Goal: Task Accomplishment & Management: Use online tool/utility

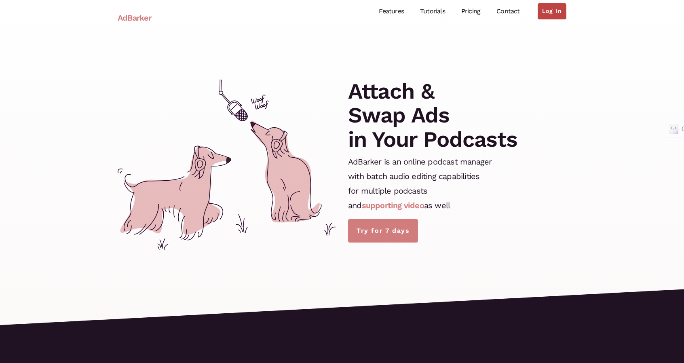
click at [553, 13] on link "Log in" at bounding box center [552, 11] width 29 height 16
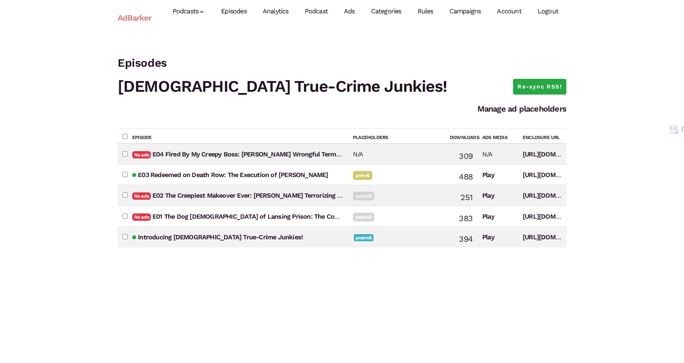
click at [347, 14] on link "Ads" at bounding box center [349, 12] width 27 height 36
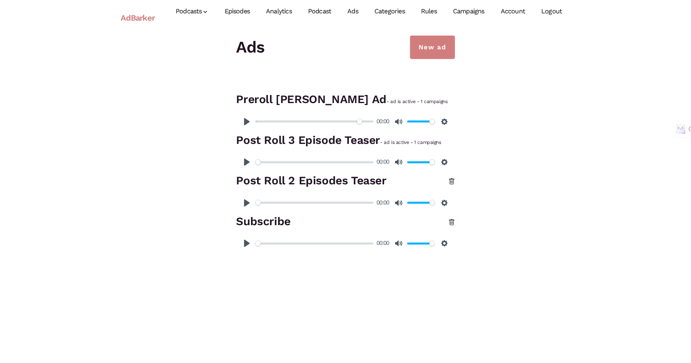
click at [360, 123] on input "Seek" at bounding box center [314, 122] width 118 height 8
click at [245, 125] on button "Pause Play" at bounding box center [246, 121] width 13 height 13
click at [364, 122] on input "Seek" at bounding box center [313, 122] width 117 height 8
click at [352, 122] on input "Seek" at bounding box center [313, 122] width 117 height 8
click at [248, 123] on button "Pause Play" at bounding box center [246, 121] width 13 height 13
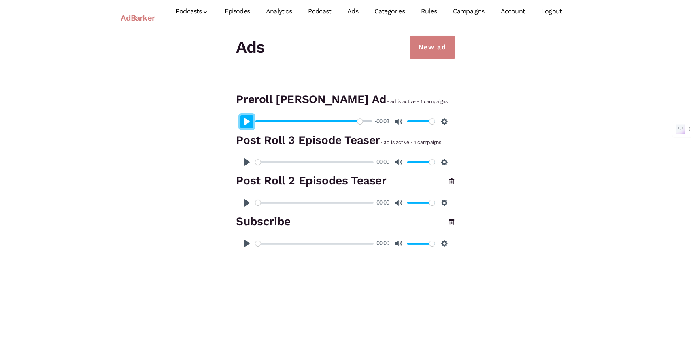
click at [249, 127] on button "Pause Play" at bounding box center [246, 121] width 13 height 13
click at [248, 125] on button "Pause Play" at bounding box center [246, 121] width 13 height 13
type input "98.86"
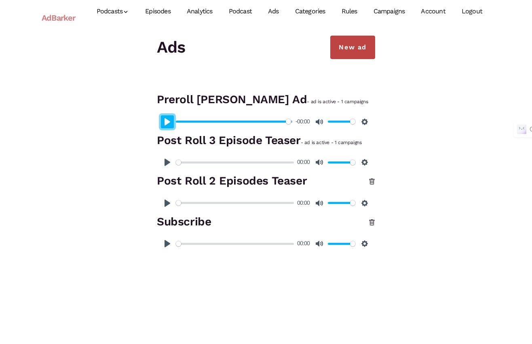
click at [347, 50] on link "New ad" at bounding box center [353, 47] width 45 height 23
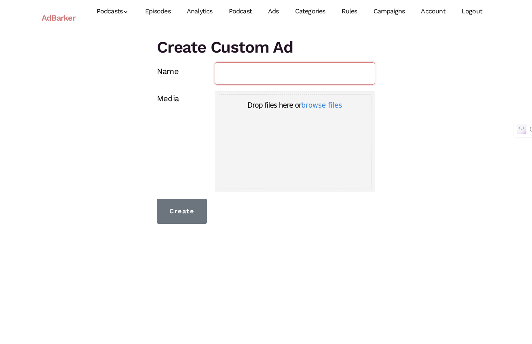
click at [228, 83] on input "Name" at bounding box center [295, 73] width 161 height 22
type input "Leave a Rating (new show)"
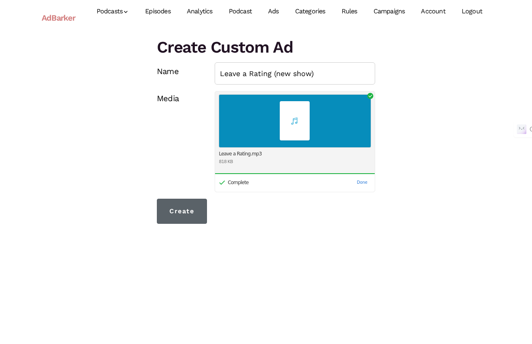
click at [199, 212] on input "Create" at bounding box center [182, 211] width 50 height 25
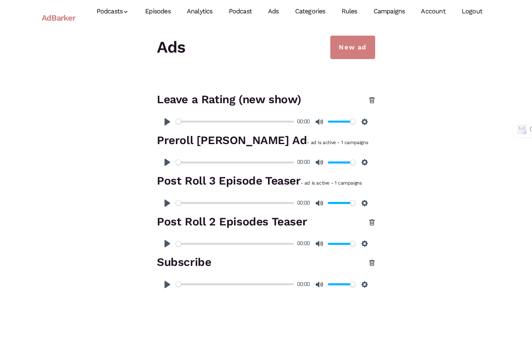
click at [278, 13] on link "Ads" at bounding box center [273, 12] width 27 height 36
click at [391, 13] on link "Campaigns" at bounding box center [390, 12] width 48 height 36
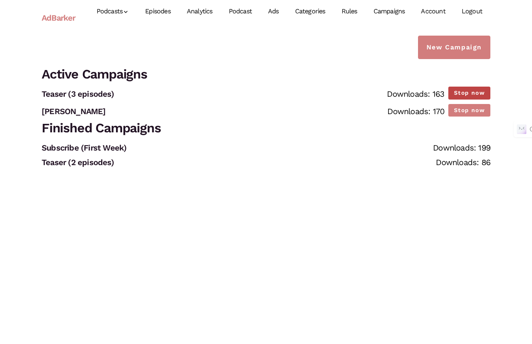
click at [456, 92] on button "Stop now" at bounding box center [470, 93] width 42 height 13
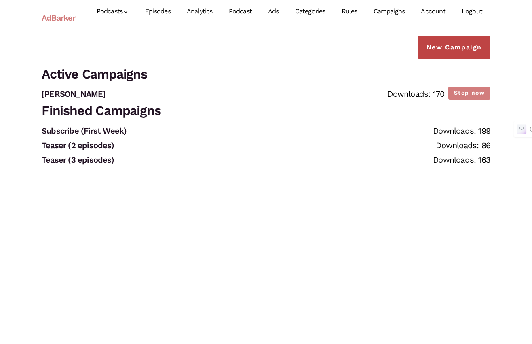
click at [446, 44] on link "New Campaign" at bounding box center [454, 47] width 72 height 23
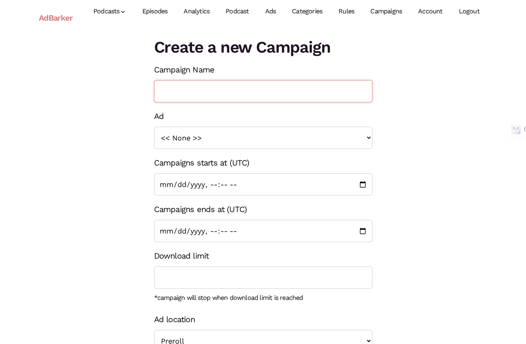
click at [224, 91] on input "Campaign Name" at bounding box center [263, 91] width 218 height 22
type input "Leave a rating for our new show"
click at [223, 136] on select "<< None >> Subscribe Post Roll 2 Episodes Teaser Preroll Judah Lamb Ad Leave a …" at bounding box center [263, 138] width 218 height 22
select select "1402"
click at [154, 127] on select "<< None >> Subscribe Post Roll 2 Episodes Teaser Preroll Judah Lamb Ad Leave a …" at bounding box center [263, 138] width 218 height 22
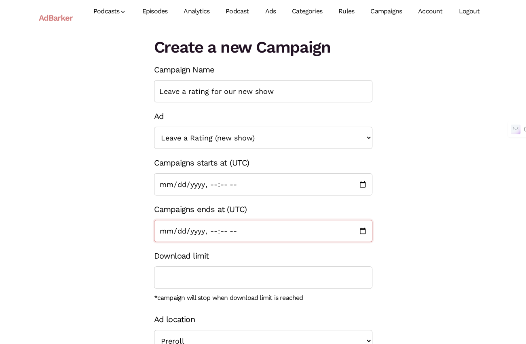
click at [365, 231] on input "Campaigns ends at (UTC)" at bounding box center [263, 231] width 218 height 22
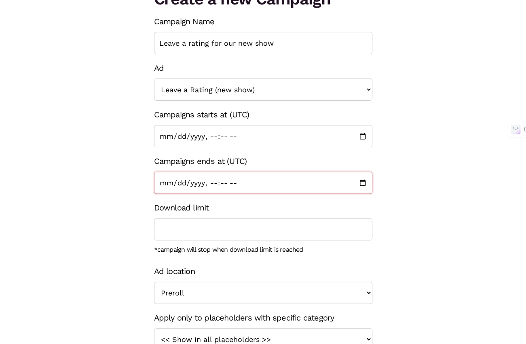
scroll to position [81, 0]
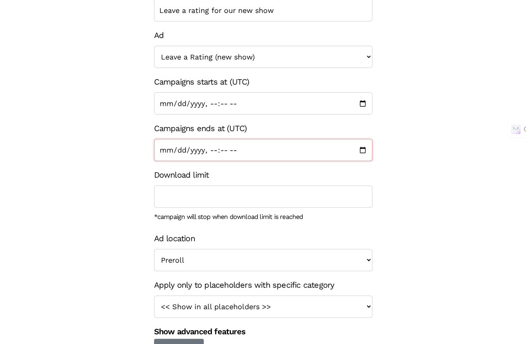
click at [364, 150] on input "Campaigns ends at (UTC)" at bounding box center [263, 150] width 218 height 22
type input "2025-11-01T13:55"
click at [323, 174] on div "Download limit" at bounding box center [263, 187] width 218 height 40
click at [262, 316] on select "<< Show in all placeholders >> Teaser True Crime Midroll Ads Judah Lamb" at bounding box center [263, 306] width 218 height 22
click at [422, 285] on div "Create a new Campaign Campaign Name Leave a rating for our new show Ad << None …" at bounding box center [263, 159] width 461 height 409
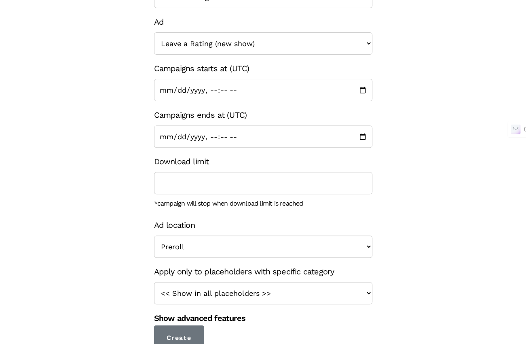
scroll to position [100, 0]
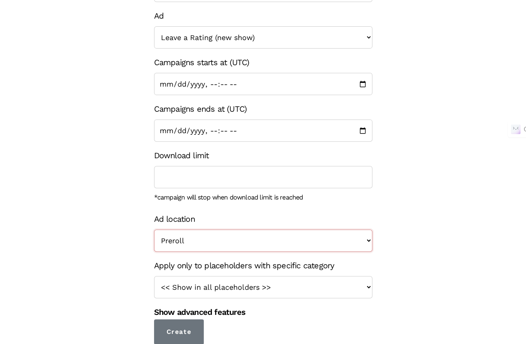
click at [197, 231] on select "Preroll Midroll Postroll" at bounding box center [263, 240] width 218 height 22
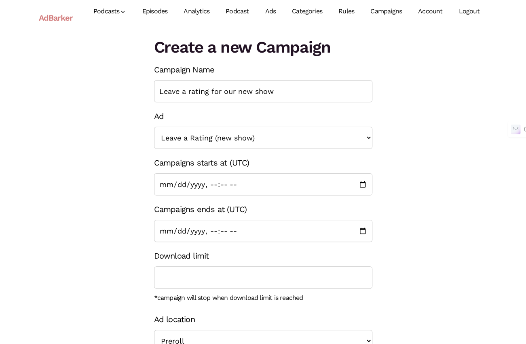
click at [245, 289] on form "Campaign Name Leave a rating for our new show Ad << None >> Subscribe Post Roll…" at bounding box center [263, 253] width 218 height 382
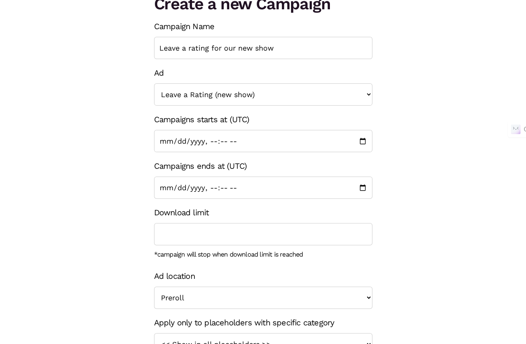
scroll to position [100, 0]
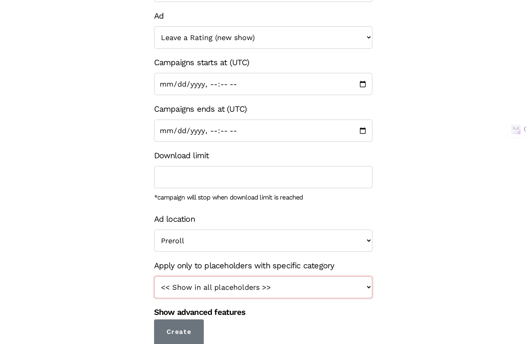
click at [241, 291] on select "<< Show in all placeholders >> Teaser True Crime Midroll Ads Judah Lamb" at bounding box center [263, 287] width 218 height 22
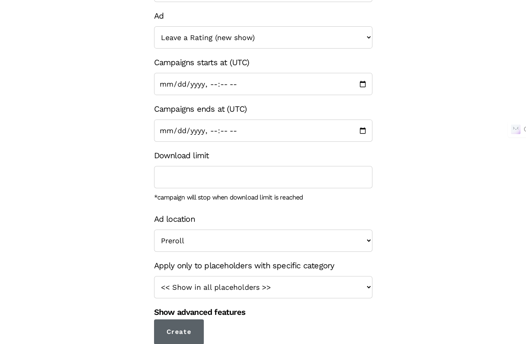
click at [189, 328] on input "Create" at bounding box center [179, 331] width 50 height 25
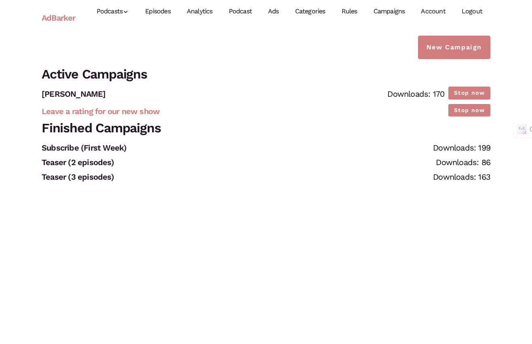
click at [125, 110] on link "Leave a rating for our new show" at bounding box center [101, 111] width 118 height 10
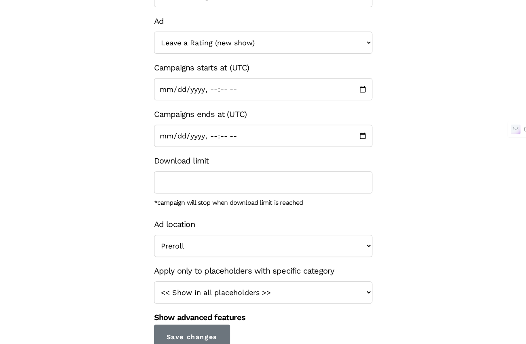
scroll to position [100, 0]
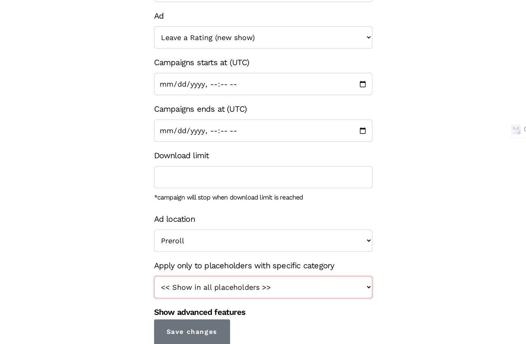
click at [236, 286] on select "<< Show in all placeholders >> Teaser True Crime Midroll Ads Judah Lamb Ratings…" at bounding box center [263, 287] width 218 height 22
select select "166"
click at [154, 276] on select "<< Show in all placeholders >> Teaser True Crime Midroll Ads Judah Lamb Ratings…" at bounding box center [263, 287] width 218 height 22
click at [225, 288] on select "<< Show in all placeholders >> Teaser True Crime Midroll Ads Judah Lamb Ratings…" at bounding box center [263, 287] width 218 height 22
select select
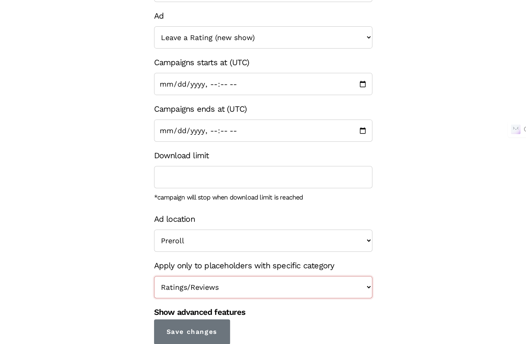
click at [154, 276] on select "<< Show in all placeholders >> Teaser True Crime Midroll Ads Judah Lamb Ratings…" at bounding box center [263, 287] width 218 height 22
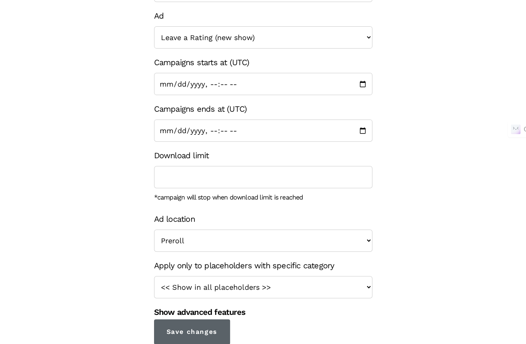
click at [181, 326] on input "Save changes" at bounding box center [192, 331] width 76 height 25
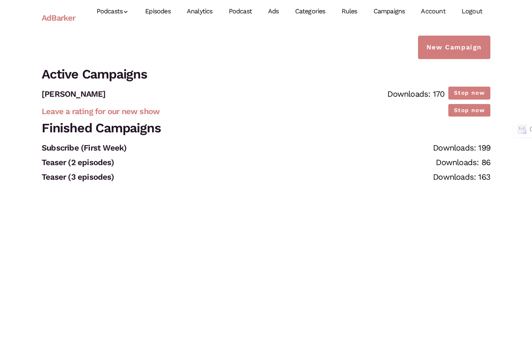
click at [135, 113] on link "Leave a rating for our new show" at bounding box center [101, 111] width 118 height 10
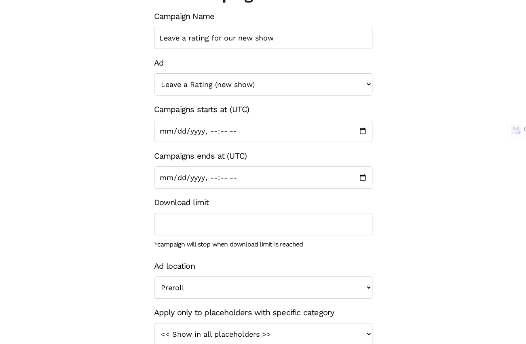
scroll to position [100, 0]
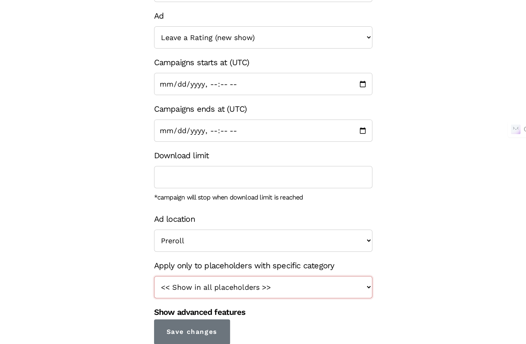
click at [232, 288] on select "<< Show in all placeholders >> Teaser True Crime Midroll Ads Judah Lamb Ratings…" at bounding box center [263, 287] width 218 height 22
select select "166"
click at [154, 276] on select "<< Show in all placeholders >> Teaser True Crime Midroll Ads Judah Lamb Ratings…" at bounding box center [263, 287] width 218 height 22
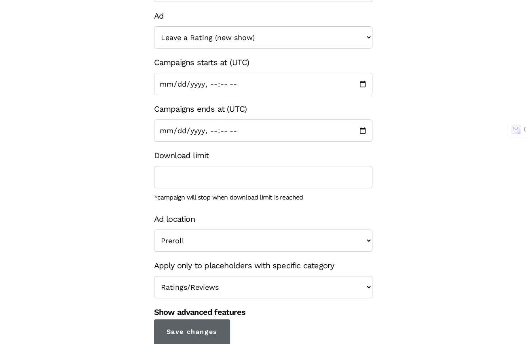
click at [207, 326] on input "Save changes" at bounding box center [192, 331] width 76 height 25
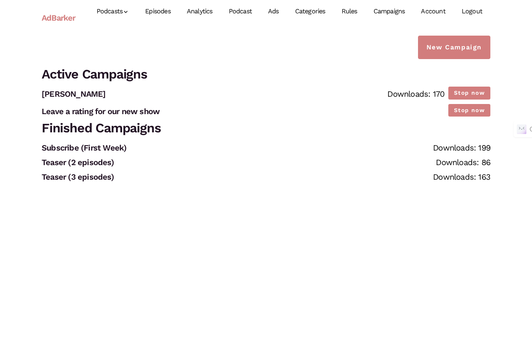
click at [159, 8] on link "Episodes" at bounding box center [158, 12] width 42 height 36
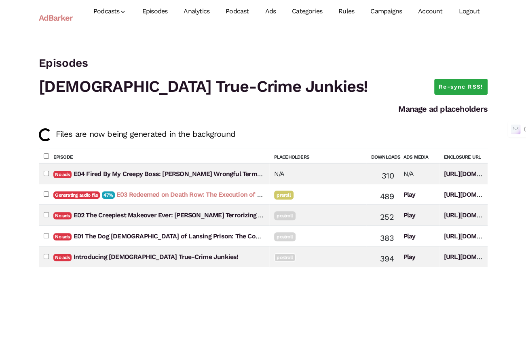
click at [159, 196] on link "E03 Redeemed on Death Row: The Execution of [PERSON_NAME]" at bounding box center [212, 195] width 190 height 8
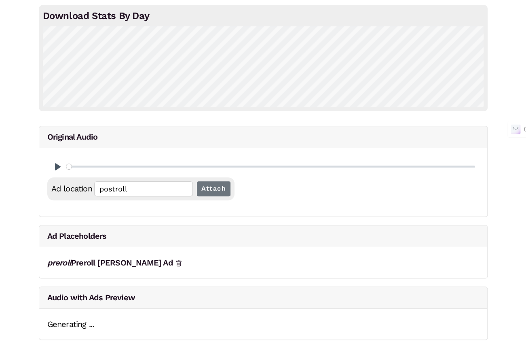
scroll to position [83, 0]
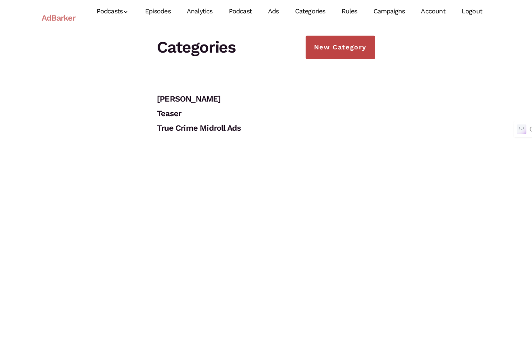
click at [344, 47] on link "New Category" at bounding box center [341, 47] width 70 height 23
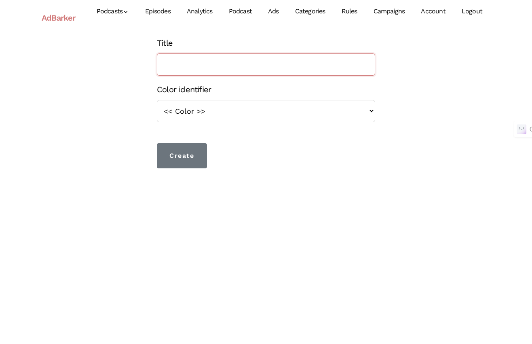
click at [253, 66] on input "Title" at bounding box center [266, 64] width 218 height 22
type input "R"
type input "Ratings/Reviews"
click at [184, 150] on input "Create" at bounding box center [182, 155] width 50 height 25
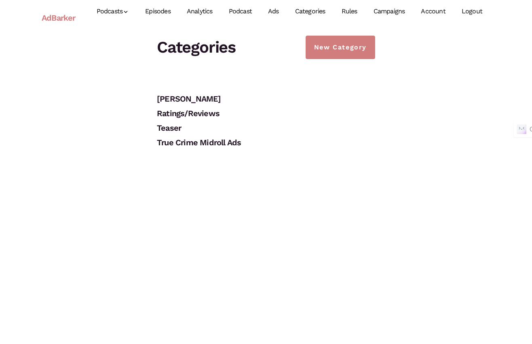
click at [280, 8] on link "Ads" at bounding box center [273, 12] width 27 height 36
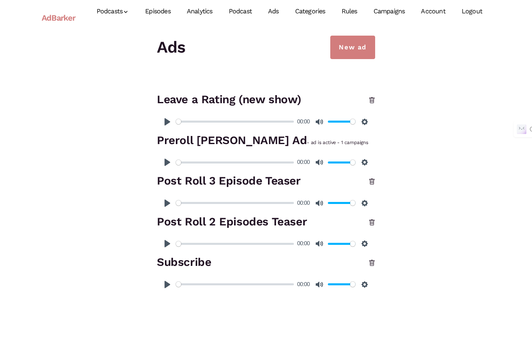
click at [314, 8] on link "Categories" at bounding box center [310, 12] width 47 height 36
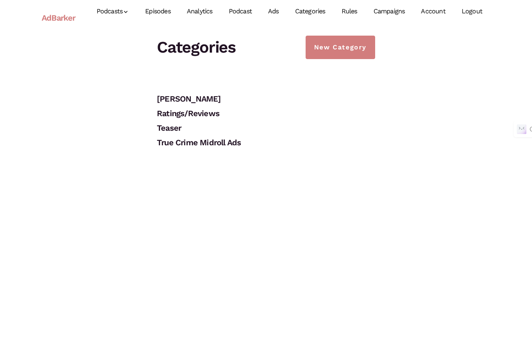
click at [148, 12] on link "Episodes" at bounding box center [158, 12] width 42 height 36
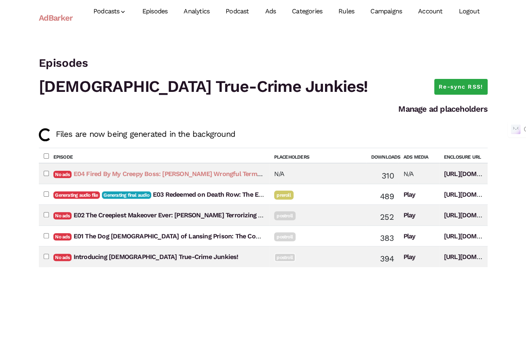
click at [130, 171] on link "E04 Fired By My Creepy Boss: [PERSON_NAME] Wrongful Termination Lawsuit" at bounding box center [188, 174] width 229 height 8
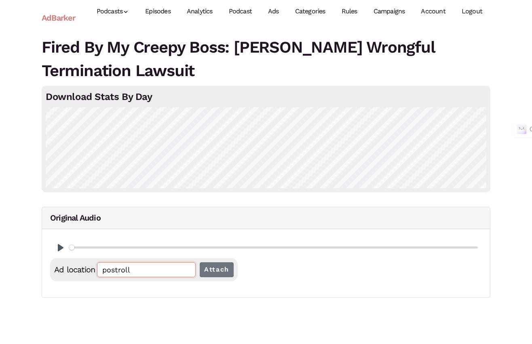
click at [133, 266] on input "postroll" at bounding box center [146, 269] width 99 height 15
click at [134, 268] on input "postroll" at bounding box center [146, 269] width 99 height 15
type input "preroll"
click at [209, 267] on input "Attach" at bounding box center [217, 269] width 34 height 15
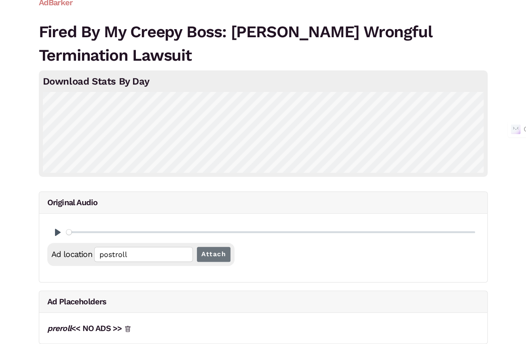
scroll to position [23, 0]
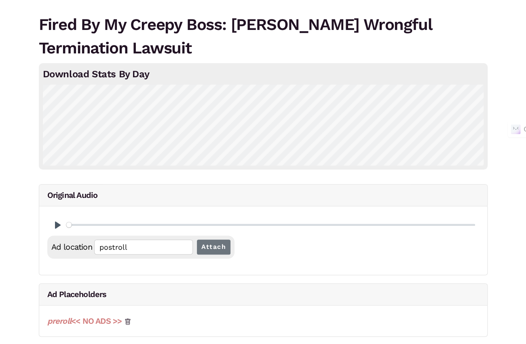
click at [94, 316] on link "preroll << NO ADS >>" at bounding box center [84, 321] width 75 height 10
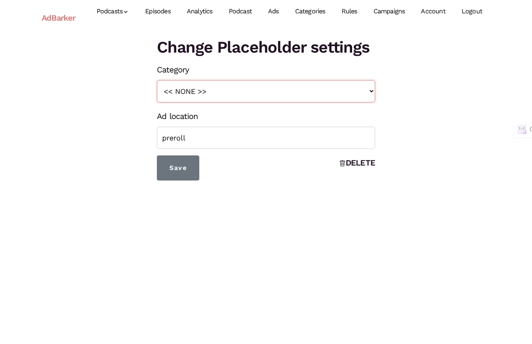
click at [199, 89] on select "<< NONE >> Teaser True Crime Midroll Ads Judah Lamb Ratings/Reviews" at bounding box center [266, 91] width 218 height 22
select select "166"
click at [157, 80] on select "<< NONE >> Teaser True Crime Midroll Ads Judah Lamb Ratings/Reviews" at bounding box center [266, 91] width 218 height 22
click at [194, 168] on input "Save" at bounding box center [178, 167] width 42 height 25
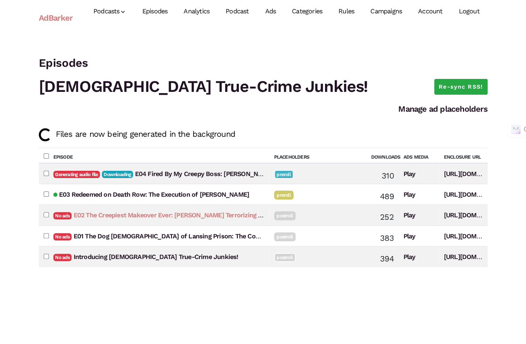
click at [152, 213] on link "E02 The Creepiest Makeover Ever: [PERSON_NAME] Terrorizing Crimes" at bounding box center [177, 215] width 206 height 8
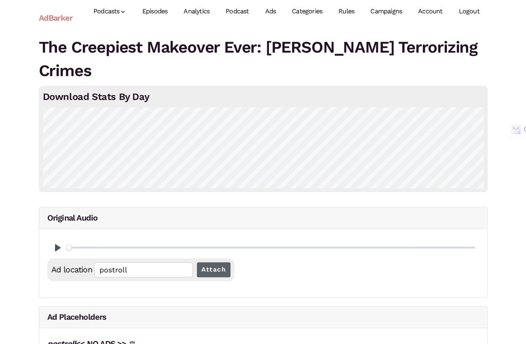
scroll to position [23, 0]
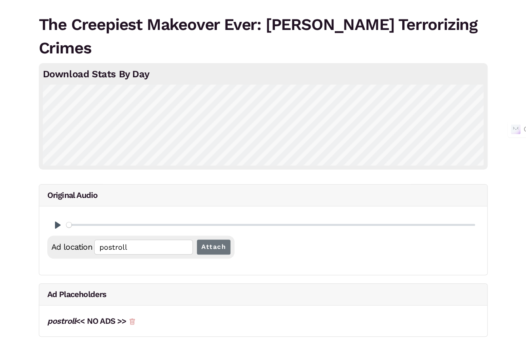
click at [134, 319] on icon at bounding box center [131, 321] width 5 height 6
click at [154, 240] on input "postroll" at bounding box center [143, 246] width 99 height 15
type input "preroll"
click at [197, 239] on input "Attach" at bounding box center [214, 246] width 34 height 15
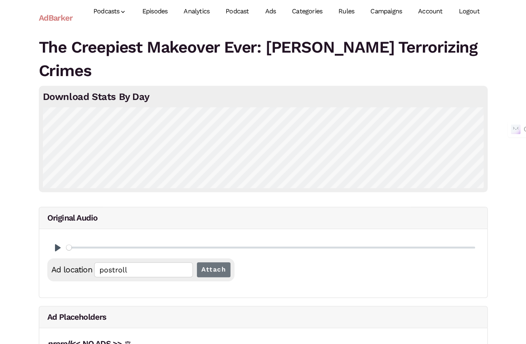
scroll to position [37, 0]
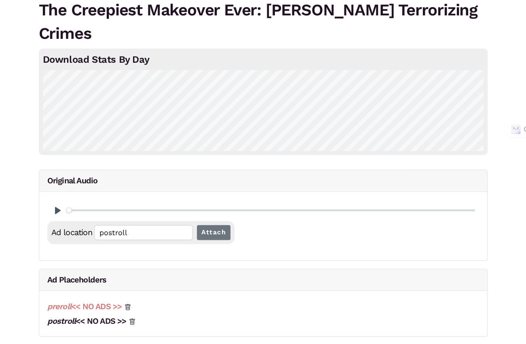
click at [102, 304] on link "preroll << NO ADS >>" at bounding box center [84, 306] width 75 height 10
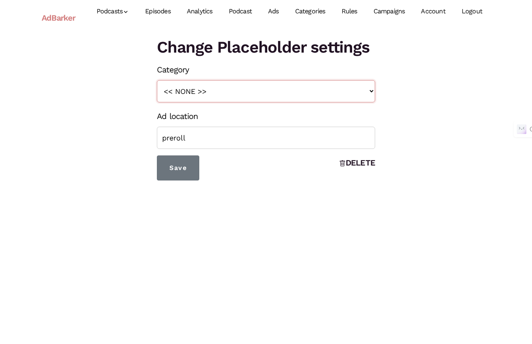
click at [184, 93] on select "<< NONE >> Teaser True Crime Midroll Ads Judah Lamb Ratings/Reviews" at bounding box center [266, 91] width 218 height 22
select select "166"
click at [157, 80] on select "<< NONE >> Teaser True Crime Midroll Ads Judah Lamb Ratings/Reviews" at bounding box center [266, 91] width 218 height 22
click at [180, 175] on input "Save" at bounding box center [178, 167] width 42 height 25
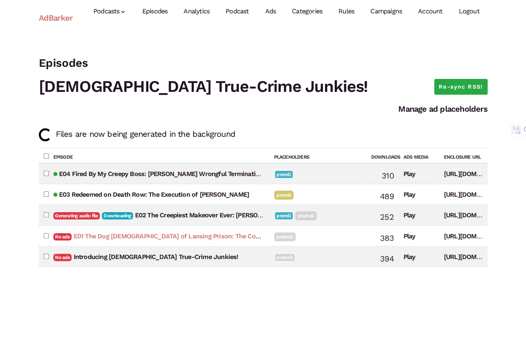
click at [168, 238] on link "E01 The Dog [DEMOGRAPHIC_DATA] of Lansing Prison: The Conviction and Redemption…" at bounding box center [231, 236] width 315 height 8
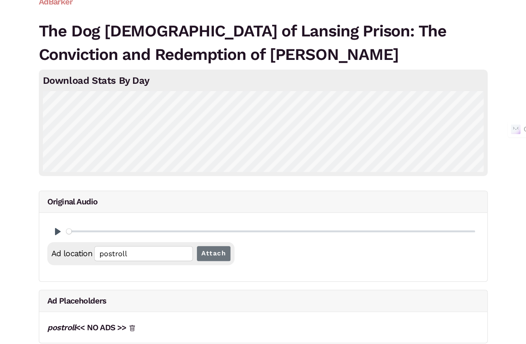
scroll to position [23, 0]
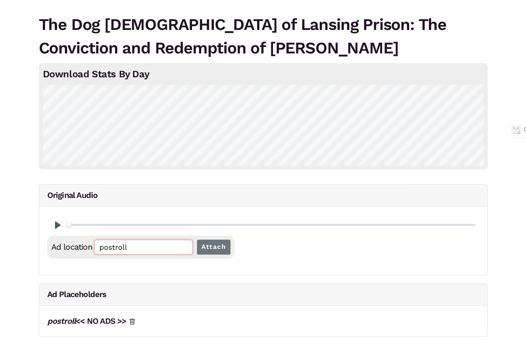
click at [123, 252] on input "postroll" at bounding box center [143, 246] width 99 height 15
type input "preroll"
click at [197, 239] on input "Attach" at bounding box center [214, 246] width 34 height 15
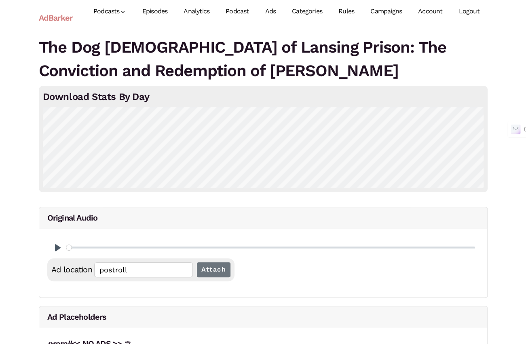
scroll to position [37, 0]
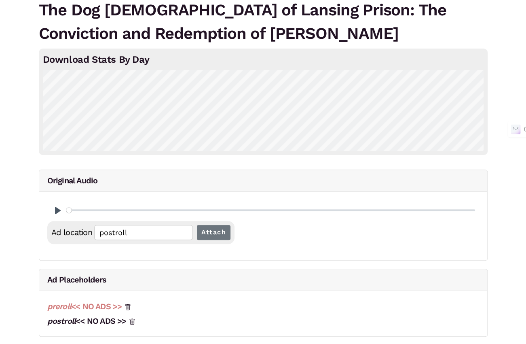
click at [101, 305] on link "preroll << NO ADS >>" at bounding box center [84, 306] width 75 height 10
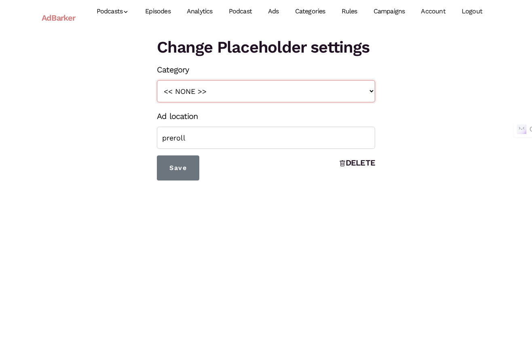
click at [188, 90] on select "<< NONE >> Teaser True Crime Midroll Ads Judah Lamb Ratings/Reviews" at bounding box center [266, 91] width 218 height 22
select select "166"
click at [157, 80] on select "<< NONE >> Teaser True Crime Midroll Ads Judah Lamb Ratings/Reviews" at bounding box center [266, 91] width 218 height 22
click at [184, 173] on input "Save" at bounding box center [178, 167] width 42 height 25
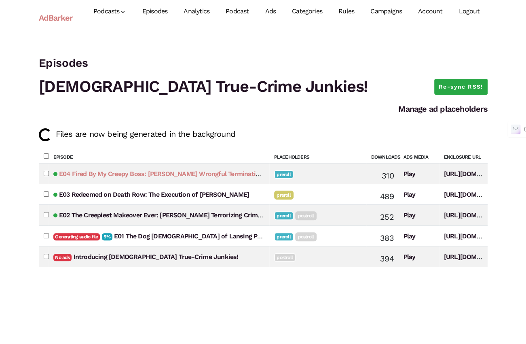
click at [94, 173] on link "E04 Fired By My Creepy Boss: [PERSON_NAME] Wrongful Termination Lawsuit" at bounding box center [173, 174] width 229 height 8
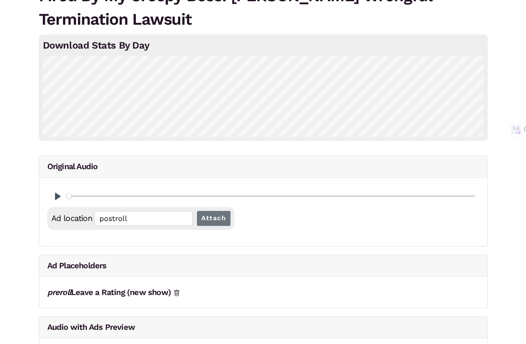
scroll to position [104, 0]
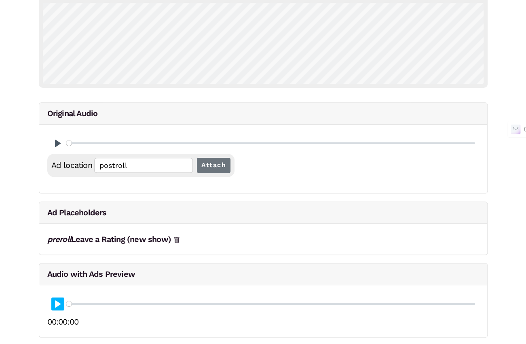
click at [59, 303] on button "Pause Play" at bounding box center [57, 303] width 13 height 13
type input "2.91"
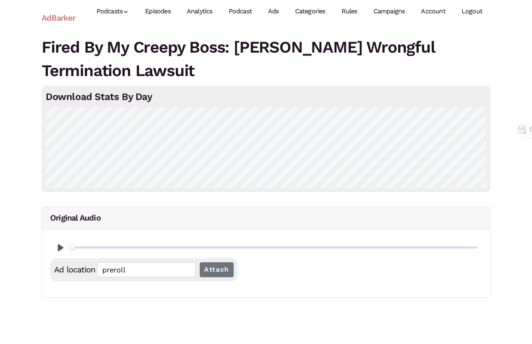
click at [276, 10] on link "Ads" at bounding box center [273, 12] width 27 height 36
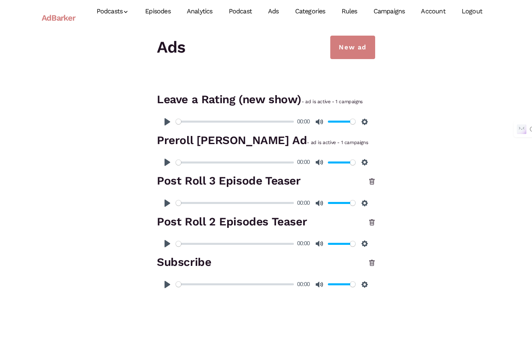
click at [259, 95] on h3 "Leave a Rating (new show) - ad is active - 1 campaigns" at bounding box center [266, 99] width 218 height 17
click at [367, 120] on button "Settings" at bounding box center [364, 121] width 13 height 13
click at [166, 118] on button "Pause Play" at bounding box center [167, 121] width 13 height 13
click at [388, 14] on link "Campaigns" at bounding box center [390, 12] width 48 height 36
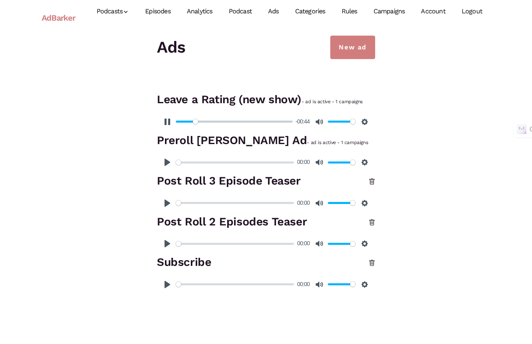
type input "15.94"
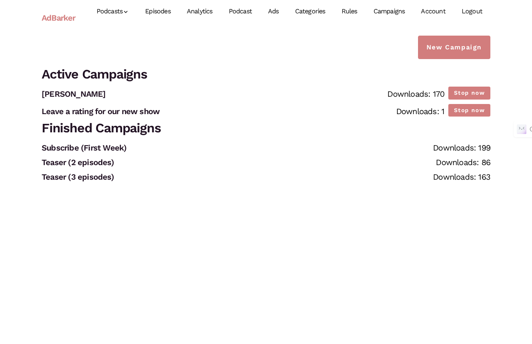
click at [271, 6] on link "Ads" at bounding box center [273, 12] width 27 height 36
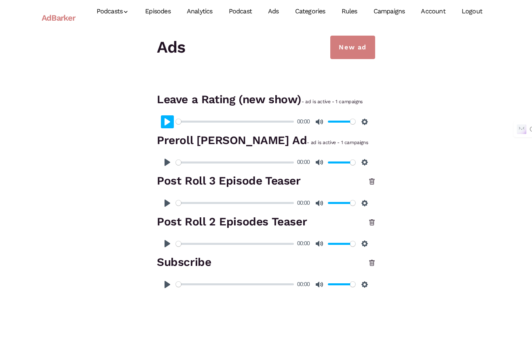
click at [166, 123] on button "Pause Play" at bounding box center [167, 121] width 13 height 13
type input "100"
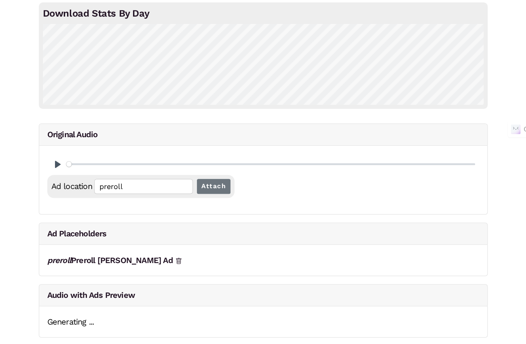
scroll to position [38, 0]
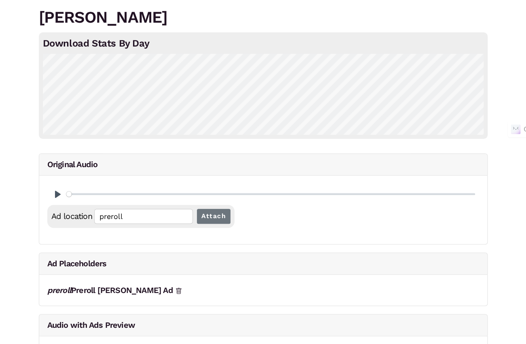
scroll to position [83, 0]
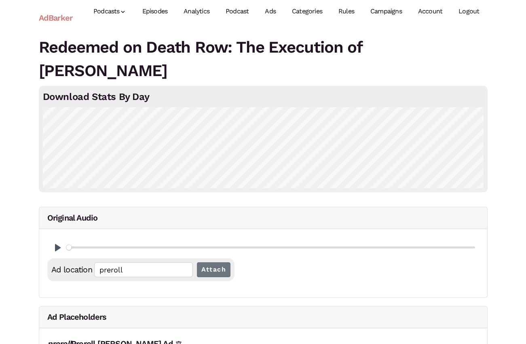
scroll to position [83, 0]
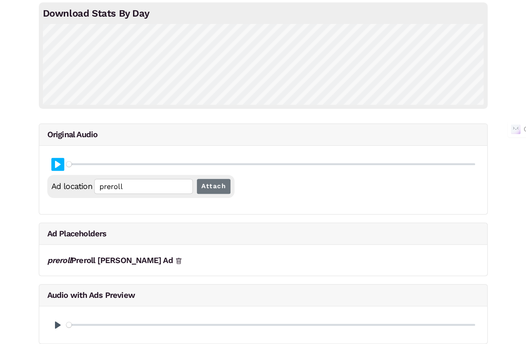
click at [53, 165] on button "Pause Play" at bounding box center [57, 164] width 13 height 13
type input "0.06"
type input "00:00:01.19"
type input "0.08"
type input "00:00:01.47"
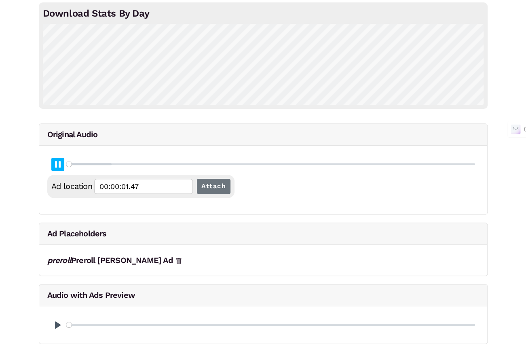
type input "0.09"
type input "00:00:01.73"
type input "0.11"
type input "00:00:02.00"
type input "0.12"
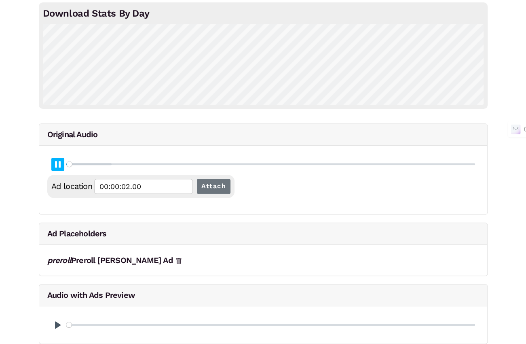
type input "00:00:02.26"
type input "0.14"
type input "00:00:02.53"
type input "0.15"
type input "00:00:02.79"
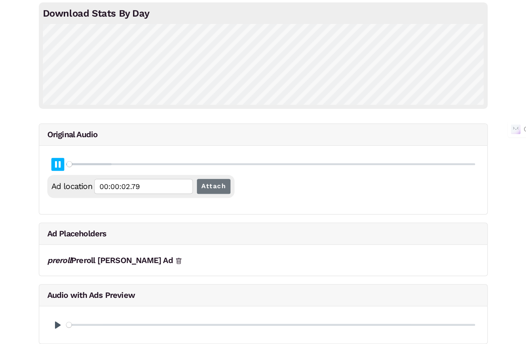
type input "0.17"
type input "00:00:03.06"
type input "0.18"
type input "00:00:03.32"
type input "0.2"
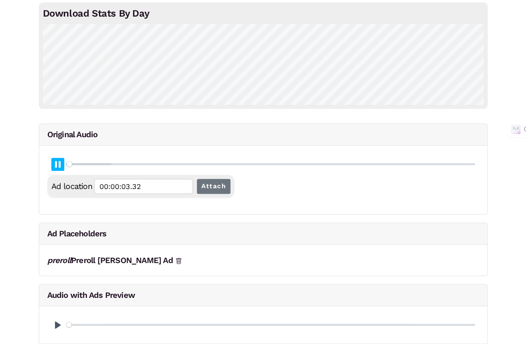
type input "00:00:03.59"
type input "0.21"
type input "00:00:03.85"
type input "0.22"
type input "00:00:04.13"
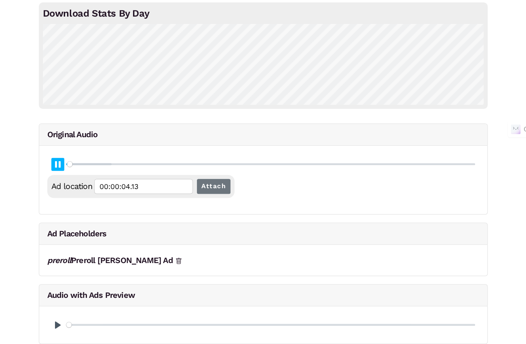
type input "0.24"
type input "00:00:04.38"
type input "0.25"
type input "00:00:04.65"
type input "0.27"
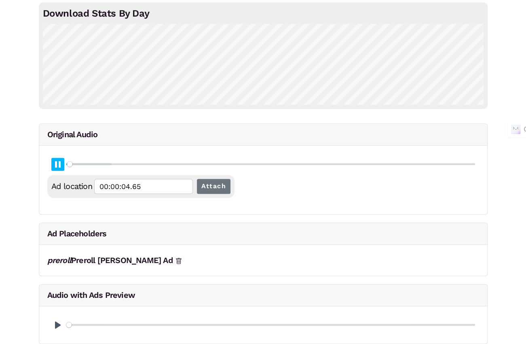
type input "00:00:04.93"
type input "0.28"
type input "00:00:05.18"
type input "0.3"
type input "00:00:05.45"
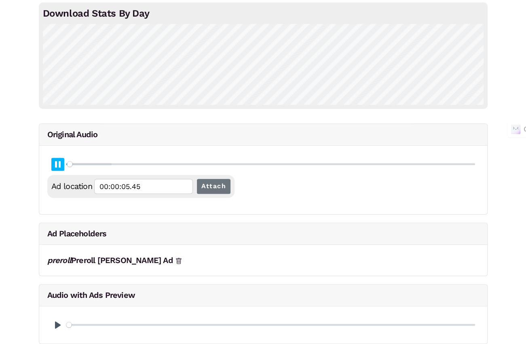
click at [58, 165] on button "Pause Play" at bounding box center [57, 164] width 13 height 13
type input "0.3"
type input "00:00:05.55"
click at [55, 321] on button "Pause Play" at bounding box center [57, 324] width 13 height 13
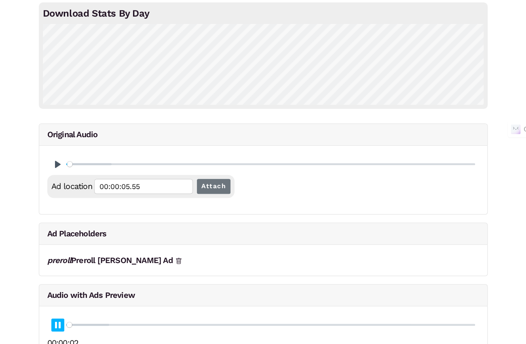
type input "0.12"
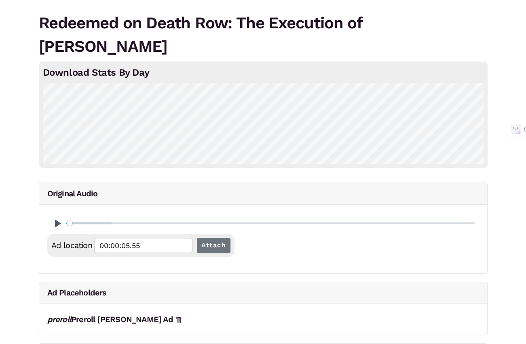
scroll to position [0, 0]
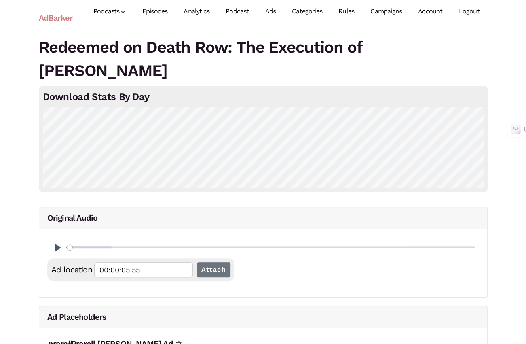
click at [160, 9] on link "Episodes" at bounding box center [155, 12] width 42 height 36
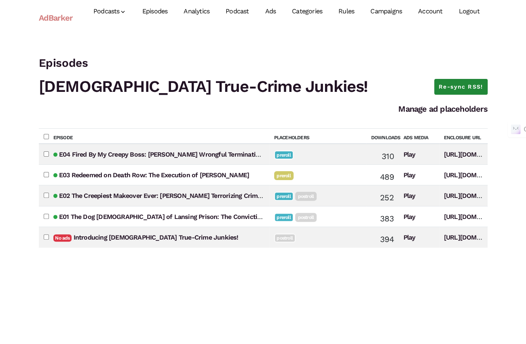
click at [471, 82] on link "Re-sync RSS!" at bounding box center [460, 87] width 53 height 16
